Goal: Find specific page/section: Find specific page/section

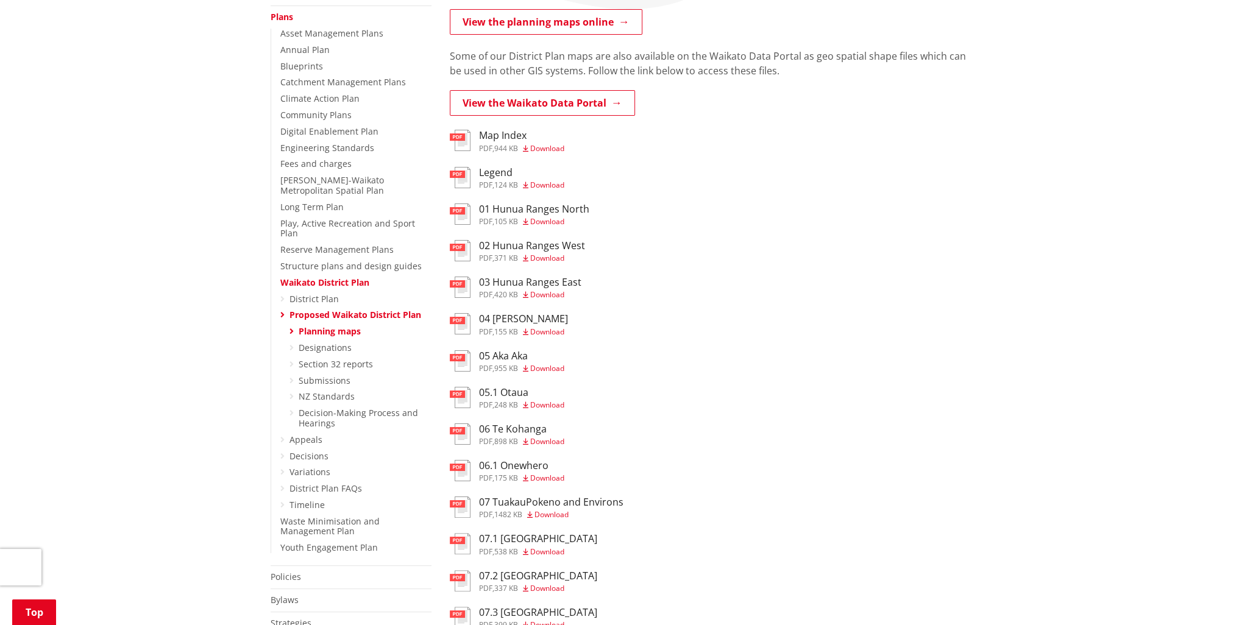
scroll to position [244, 0]
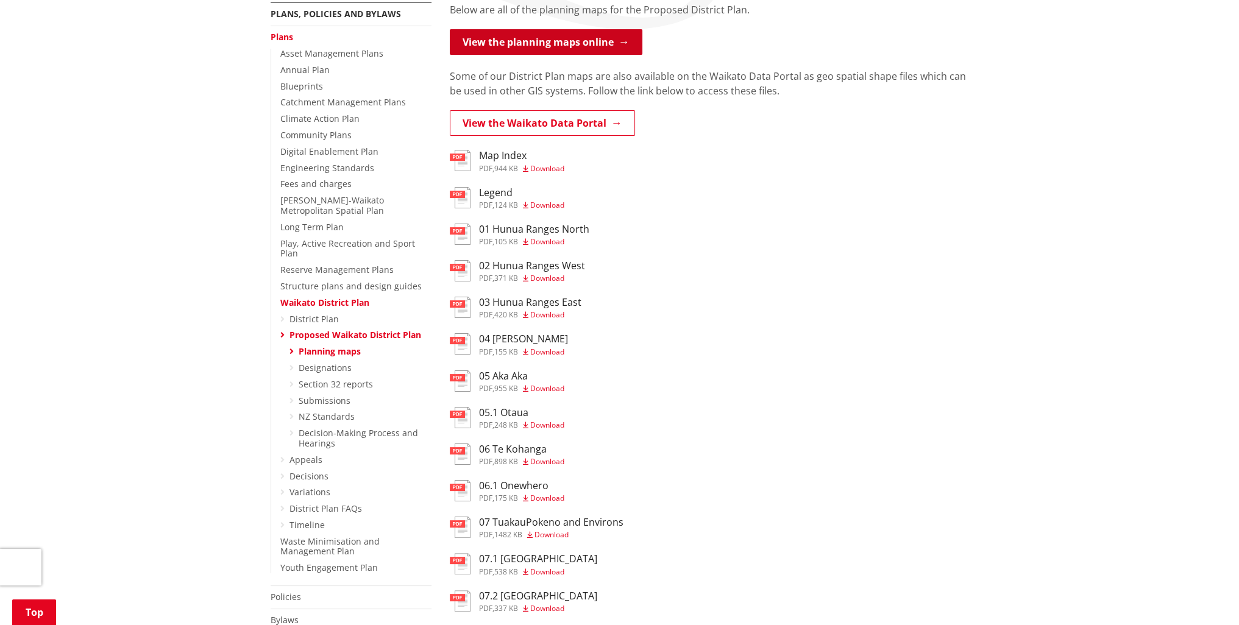
click at [526, 44] on link "View the planning maps online" at bounding box center [546, 42] width 193 height 26
